Goal: Task Accomplishment & Management: Use online tool/utility

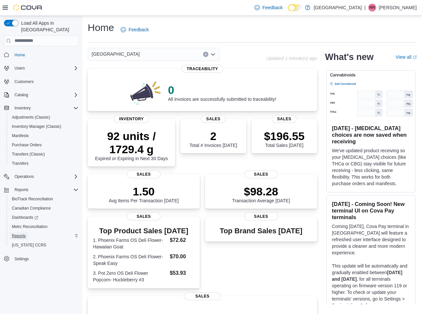
click at [16, 233] on span "Reports" at bounding box center [19, 235] width 14 height 5
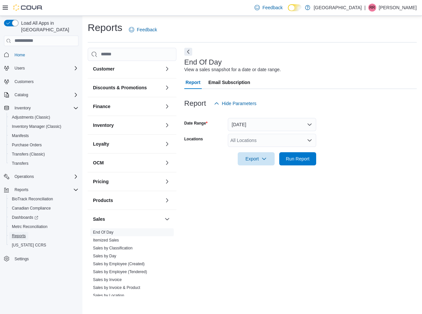
scroll to position [187, 0]
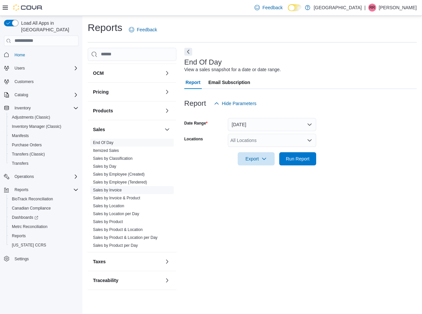
click at [114, 192] on link "Sales by Invoice" at bounding box center [107, 190] width 29 height 5
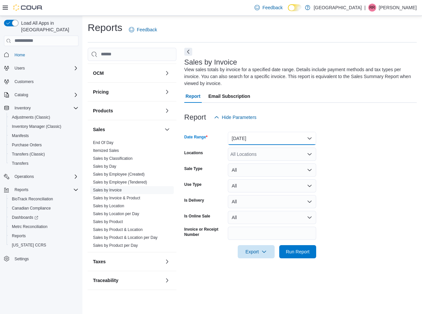
click at [257, 140] on button "Yesterday" at bounding box center [272, 138] width 88 height 13
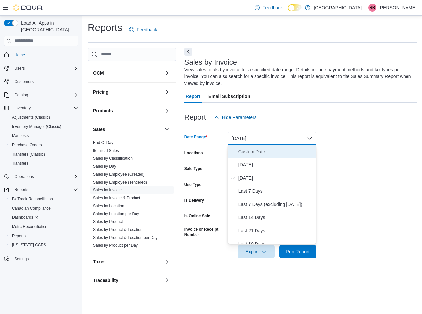
click at [255, 150] on span "Custom Date" at bounding box center [275, 152] width 75 height 8
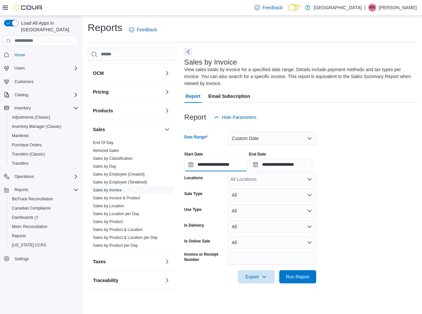
click at [208, 162] on input "**********" at bounding box center [215, 164] width 63 height 13
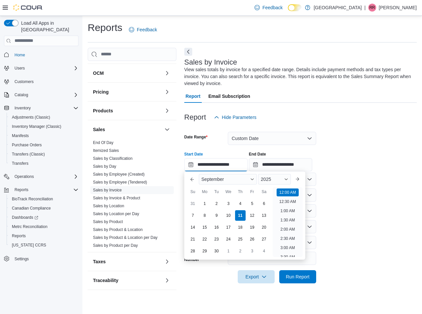
scroll to position [20, 0]
click at [205, 213] on div "8" at bounding box center [205, 215] width 12 height 12
type input "**********"
click at [365, 158] on div "**********" at bounding box center [300, 158] width 232 height 25
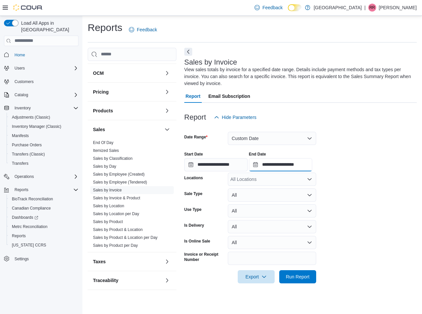
click at [277, 162] on input "**********" at bounding box center [280, 164] width 63 height 13
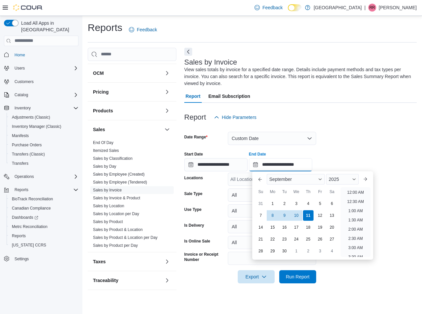
scroll to position [374, 0]
click at [272, 218] on div "8" at bounding box center [272, 215] width 12 height 12
type input "**********"
click at [390, 119] on div "Report Hide Parameters" at bounding box center [300, 117] width 232 height 13
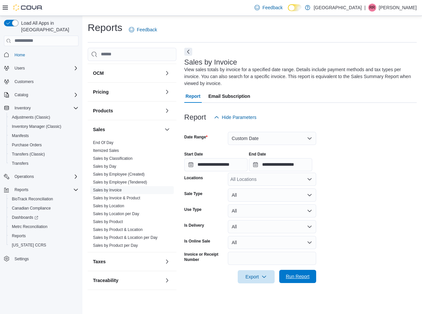
click at [296, 277] on span "Run Report" at bounding box center [298, 276] width 24 height 7
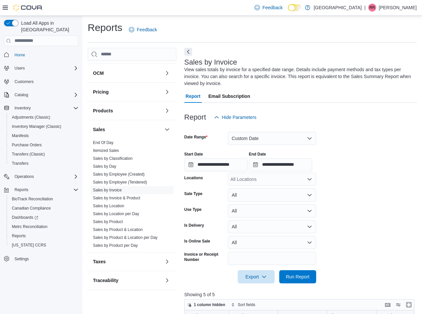
click at [341, 172] on div at bounding box center [300, 171] width 232 height 1
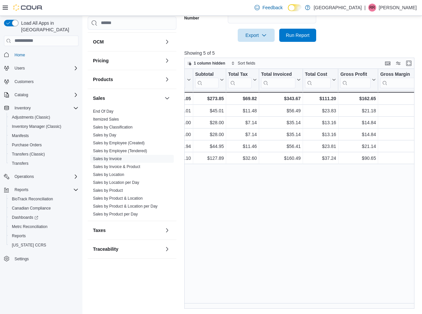
scroll to position [0, 433]
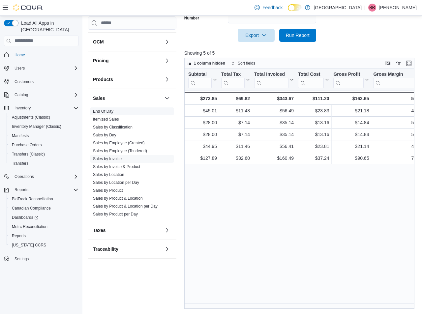
click at [100, 110] on link "End Of Day" at bounding box center [103, 111] width 20 height 5
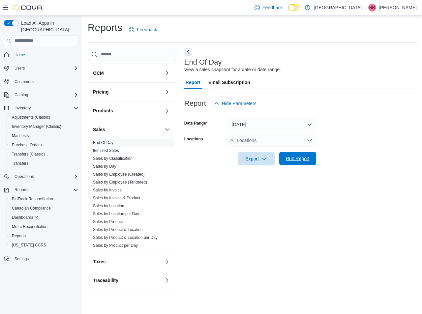
click at [290, 161] on span "Run Report" at bounding box center [298, 158] width 24 height 7
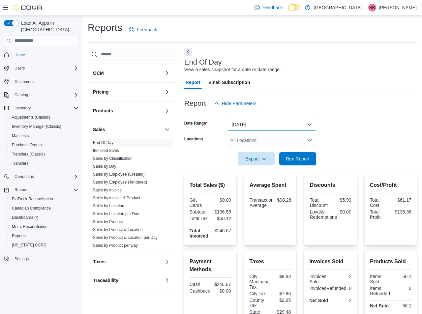
click at [250, 128] on button "Today" at bounding box center [272, 124] width 88 height 13
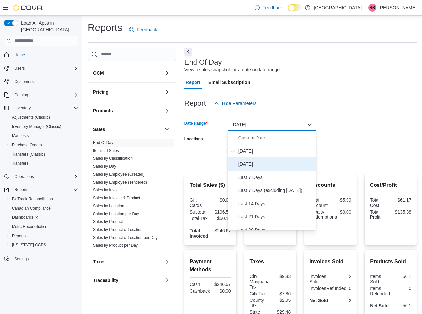
click at [247, 169] on button "Yesterday" at bounding box center [272, 163] width 88 height 13
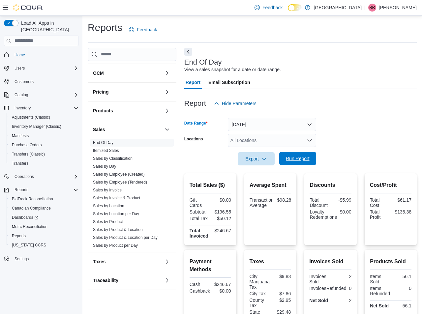
click at [303, 156] on span "Run Report" at bounding box center [298, 158] width 24 height 7
click at [114, 191] on link "Sales by Invoice" at bounding box center [107, 190] width 29 height 5
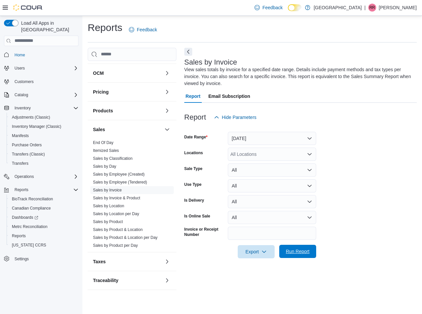
click at [291, 248] on span "Run Report" at bounding box center [297, 251] width 29 height 13
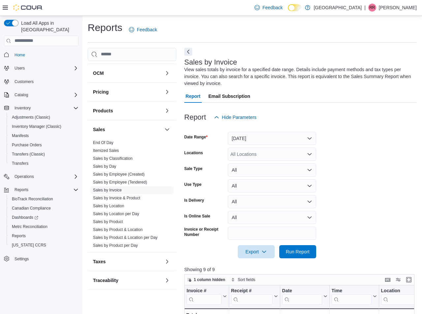
click at [345, 175] on form "Date Range Yesterday Locations All Locations Sale Type All Use Type All Is Deli…" at bounding box center [300, 191] width 232 height 134
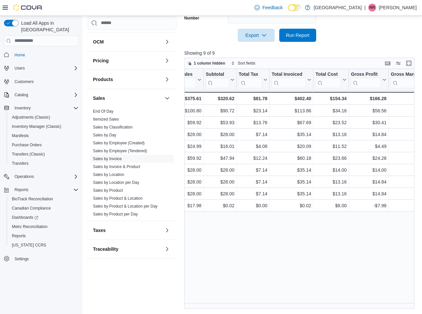
scroll to position [0, 429]
